Goal: Information Seeking & Learning: Find specific fact

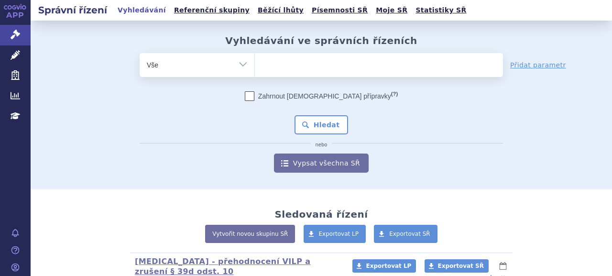
click at [282, 69] on ul at bounding box center [379, 63] width 248 height 20
click at [255, 69] on select at bounding box center [255, 65] width 0 height 24
type input "bra"
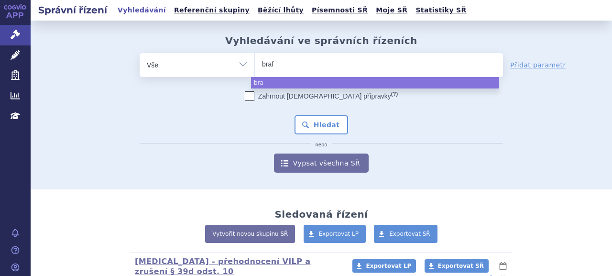
type input "braft"
type input "braftov"
type input "[MEDICAL_DATA]"
select select "[MEDICAL_DATA]"
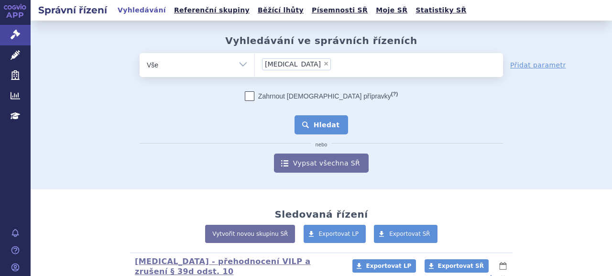
click at [323, 123] on button "Hledat" at bounding box center [322, 124] width 54 height 19
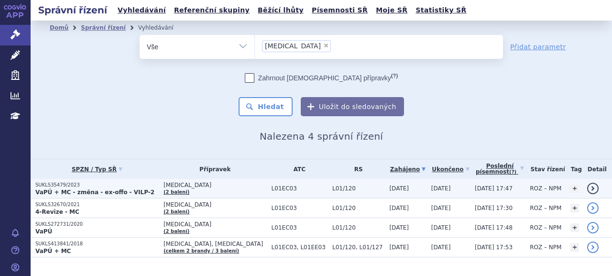
click at [82, 189] on strong "VaPÚ + MC - změna - ex-offo - VILP-2" at bounding box center [94, 192] width 119 height 7
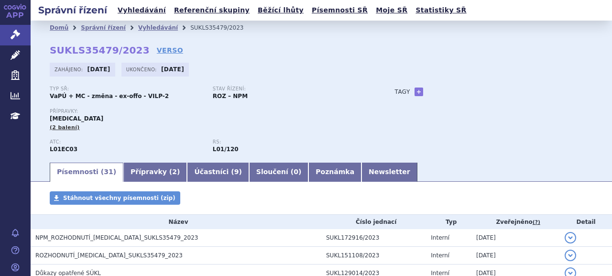
scroll to position [48, 0]
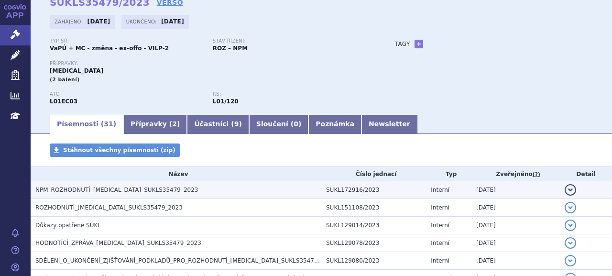
click at [69, 190] on span "NPM_ROZHODNUTÍ_BRAFTOVI_SUKLS35479_2023" at bounding box center [116, 190] width 163 height 7
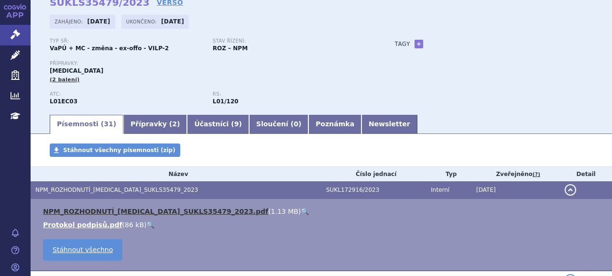
click at [99, 213] on link "NPM_ROZHODNUTÍ_BRAFTOVI_SUKLS35479_2023.pdf" at bounding box center [155, 212] width 225 height 8
